Goal: Information Seeking & Learning: Learn about a topic

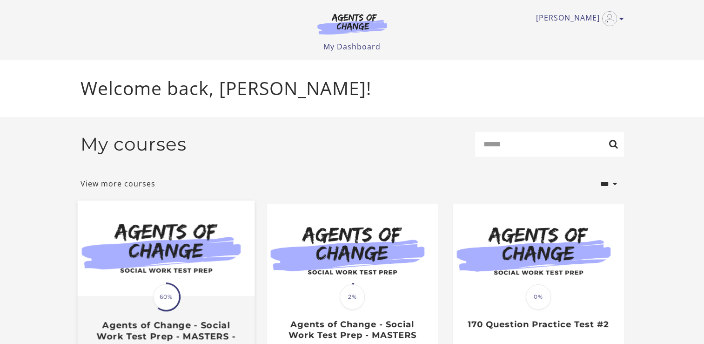
click at [192, 236] on img at bounding box center [165, 248] width 177 height 95
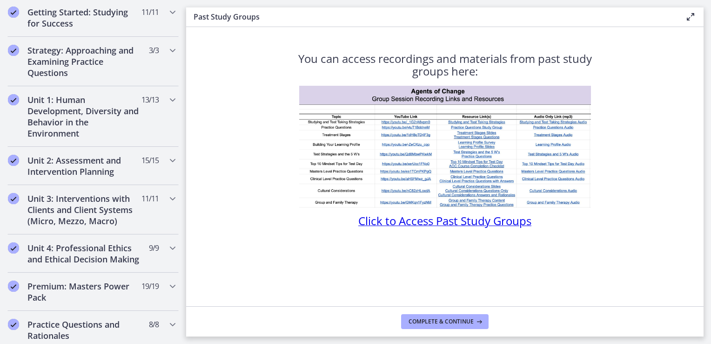
scroll to position [181, 0]
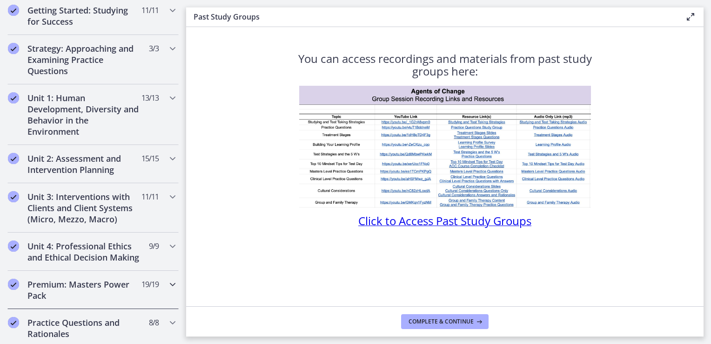
drag, startPoint x: 88, startPoint y: 287, endPoint x: 101, endPoint y: 281, distance: 13.5
click at [89, 286] on div "Premium: Masters Power Pack 19 / 19 Completed" at bounding box center [92, 289] width 171 height 38
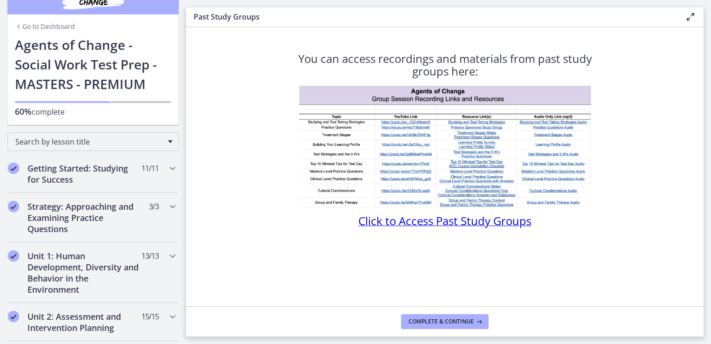
scroll to position [0, 0]
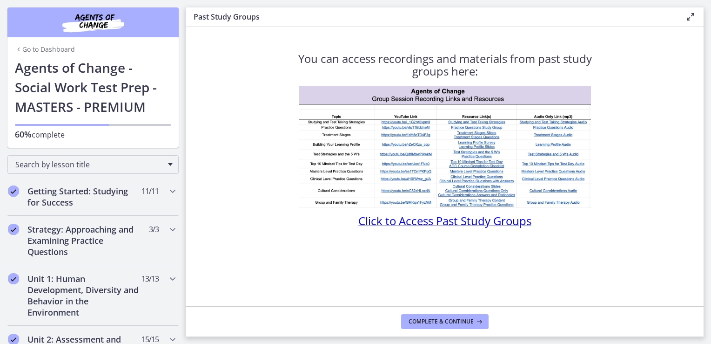
click at [52, 46] on link "Go to Dashboard" at bounding box center [45, 49] width 60 height 9
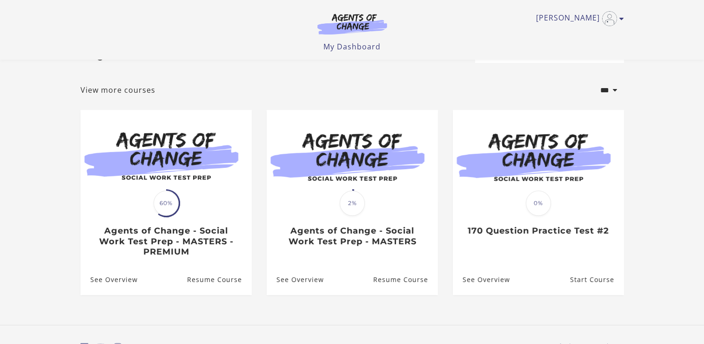
scroll to position [35, 0]
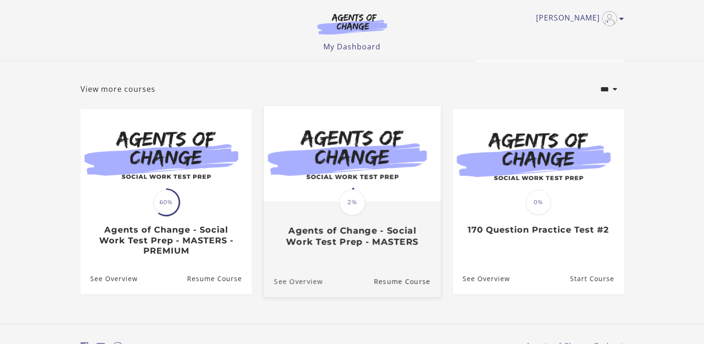
click at [309, 282] on link "See Overview" at bounding box center [292, 280] width 59 height 31
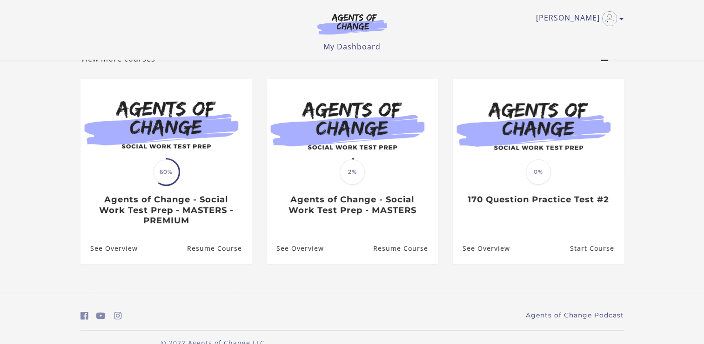
scroll to position [35, 0]
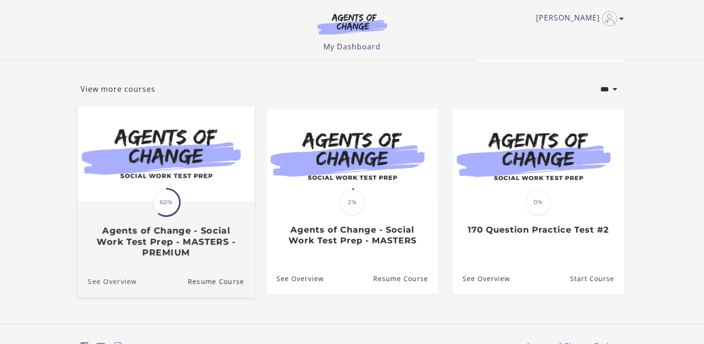
click at [128, 285] on link "See Overview" at bounding box center [106, 280] width 59 height 31
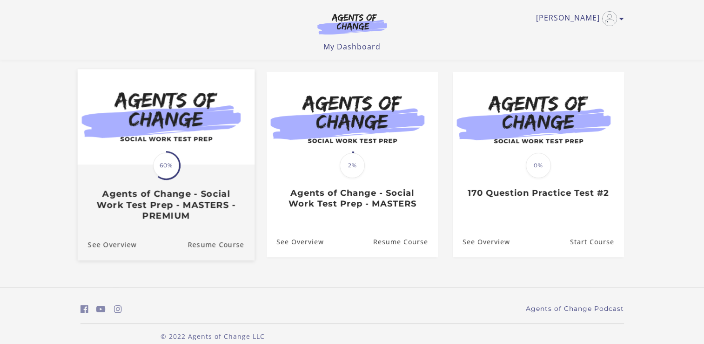
scroll to position [35, 0]
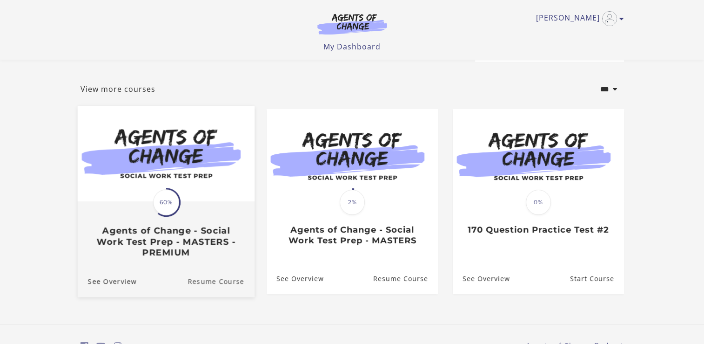
click at [216, 279] on link "Resume Course" at bounding box center [221, 280] width 67 height 31
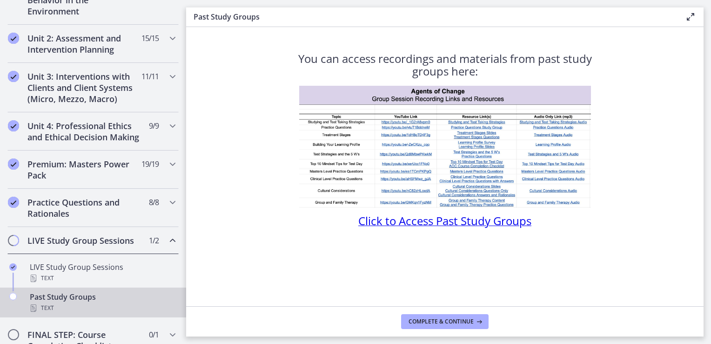
scroll to position [304, 0]
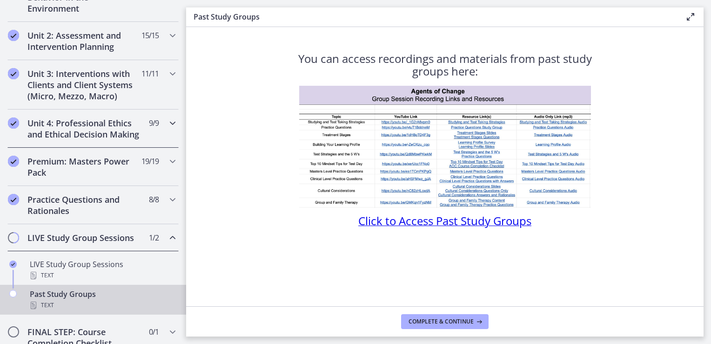
click at [155, 135] on div "Unit 4: Professional Ethics and Ethical Decision Making 9 / 9 Completed" at bounding box center [92, 128] width 171 height 38
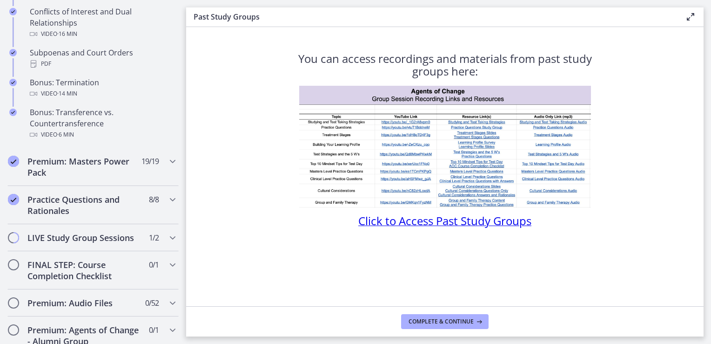
scroll to position [584, 0]
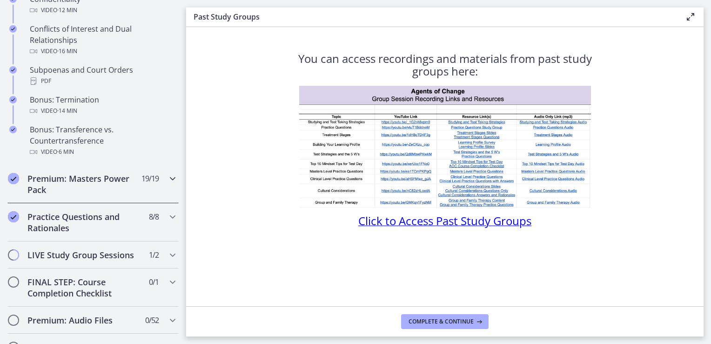
click at [142, 184] on span "19 / 19 Completed" at bounding box center [150, 178] width 17 height 11
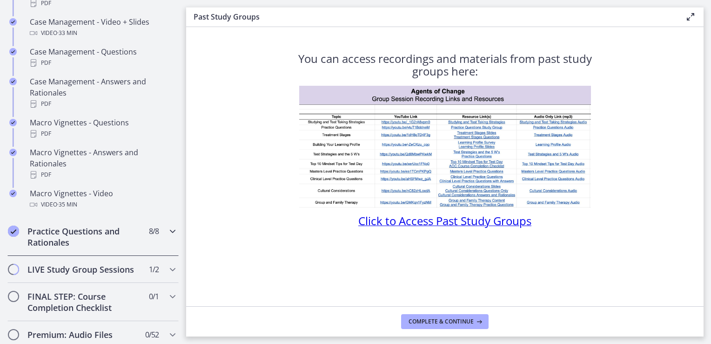
click at [159, 243] on div "Practice Questions and Rationales 8 / 8 Completed" at bounding box center [92, 236] width 171 height 38
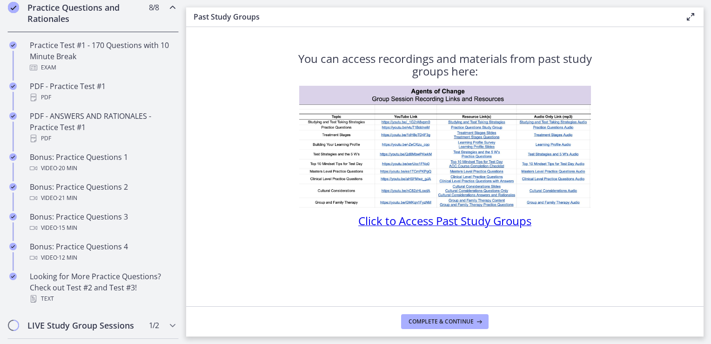
scroll to position [497, 0]
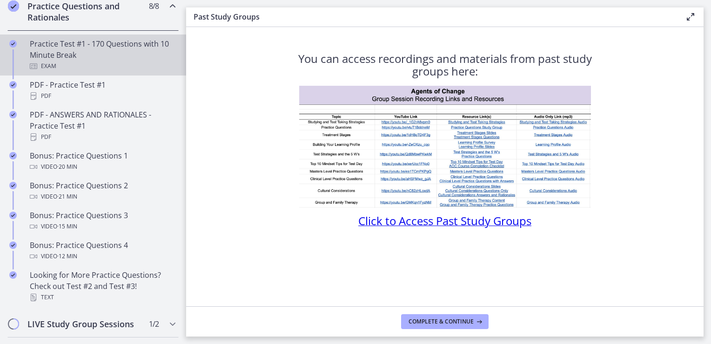
click at [74, 70] on div "Practice Test #1 - 170 Questions with 10 Minute Break Exam" at bounding box center [102, 55] width 145 height 34
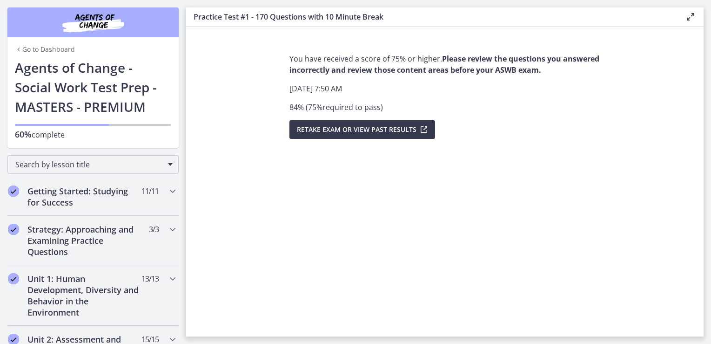
click at [32, 46] on link "Go to Dashboard" at bounding box center [45, 49] width 60 height 9
